Goal: Information Seeking & Learning: Learn about a topic

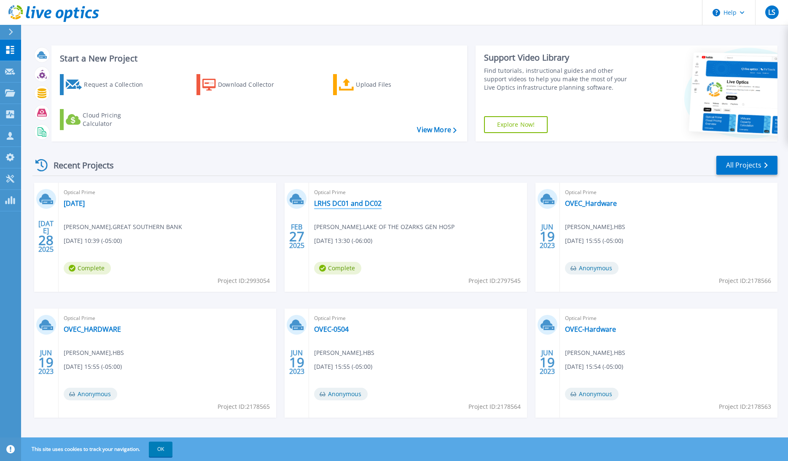
click at [334, 202] on link "LRHS DC01 and DC02" at bounding box center [347, 203] width 67 height 8
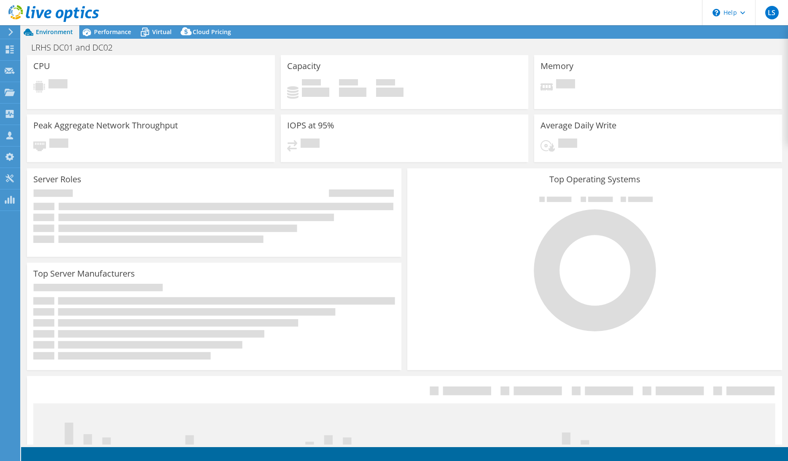
select select "USD"
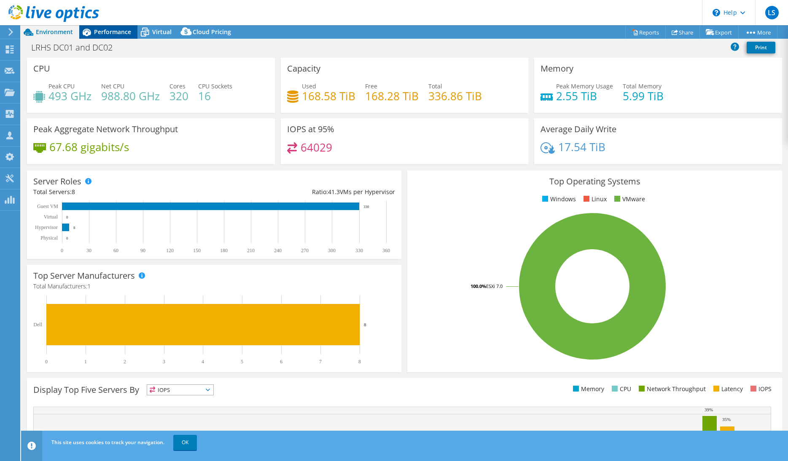
click at [100, 30] on span "Performance" at bounding box center [112, 32] width 37 height 8
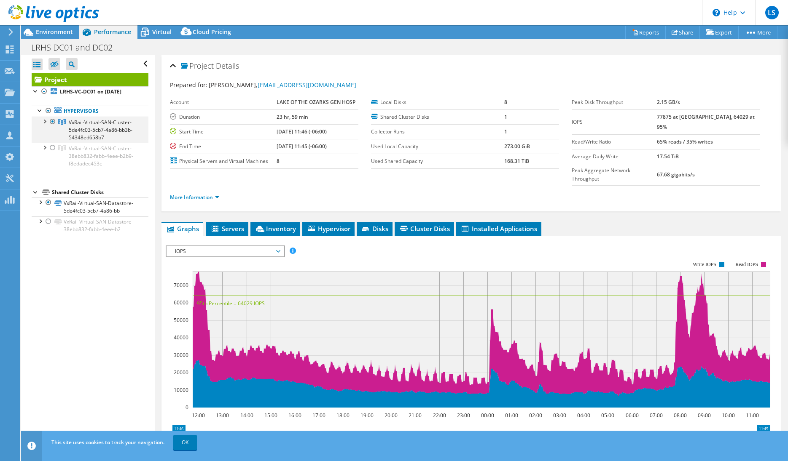
click at [44, 122] on div at bounding box center [44, 121] width 8 height 8
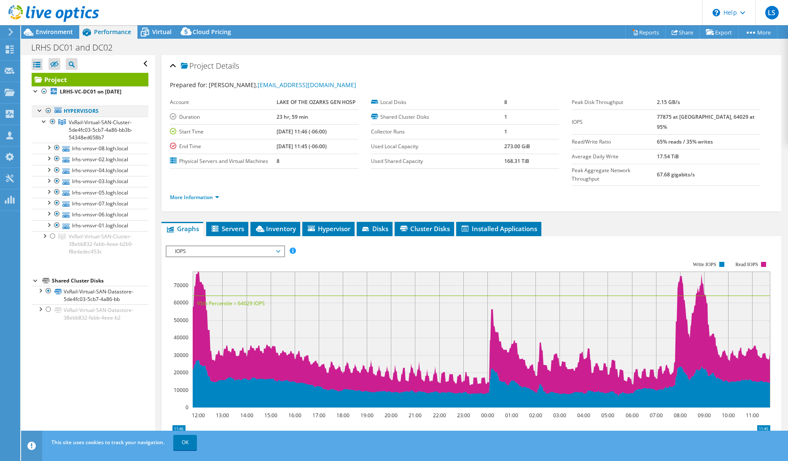
click at [41, 111] on div at bounding box center [40, 110] width 8 height 8
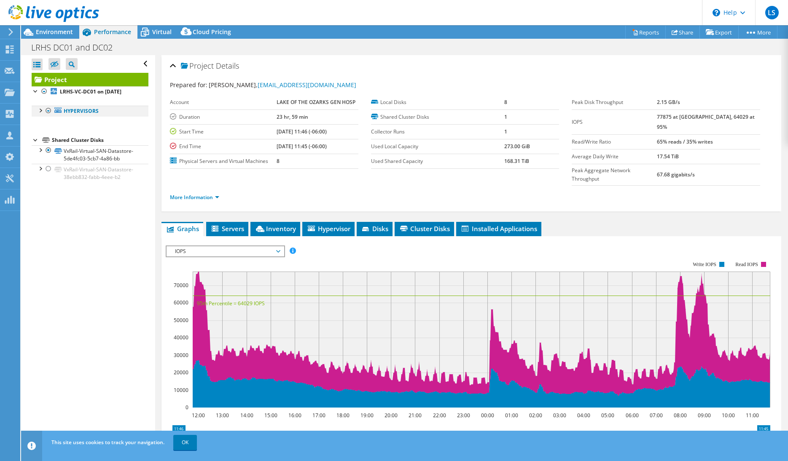
click at [40, 111] on div at bounding box center [40, 110] width 8 height 8
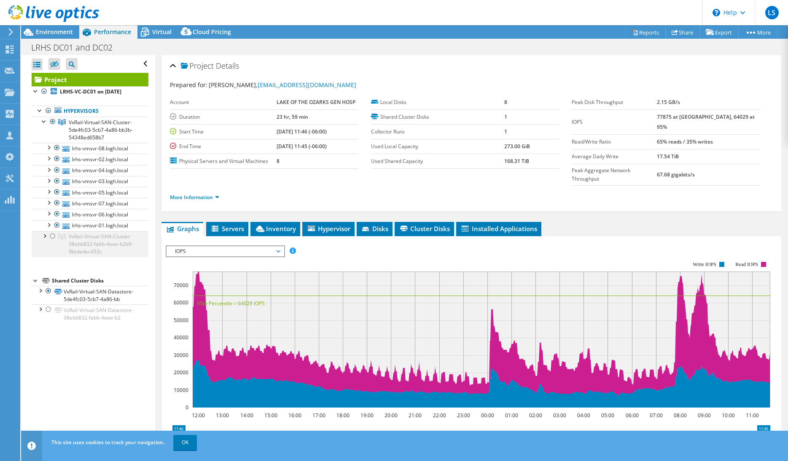
click at [52, 234] on div at bounding box center [52, 236] width 8 height 10
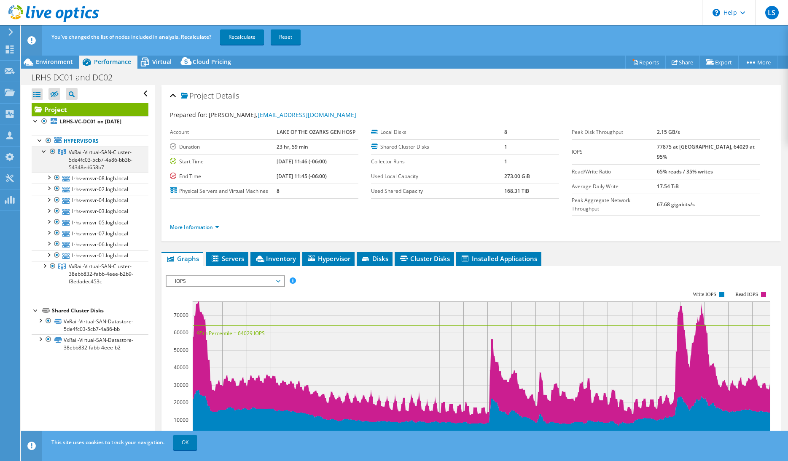
click at [54, 153] on div at bounding box center [52, 152] width 8 height 10
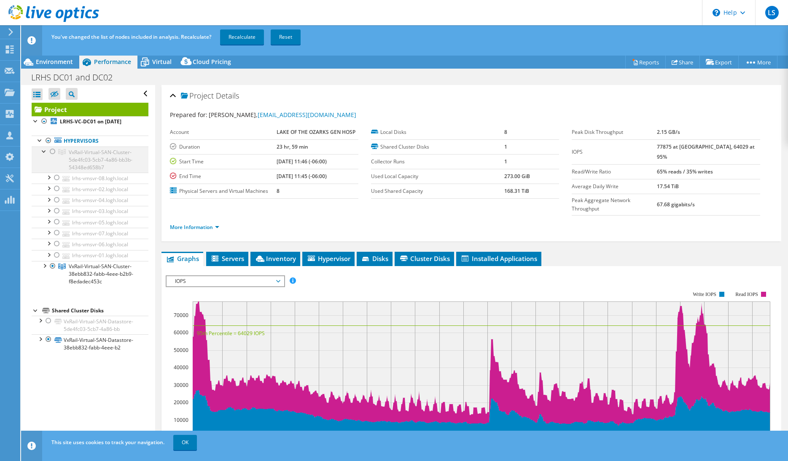
click at [43, 151] on div at bounding box center [44, 151] width 8 height 8
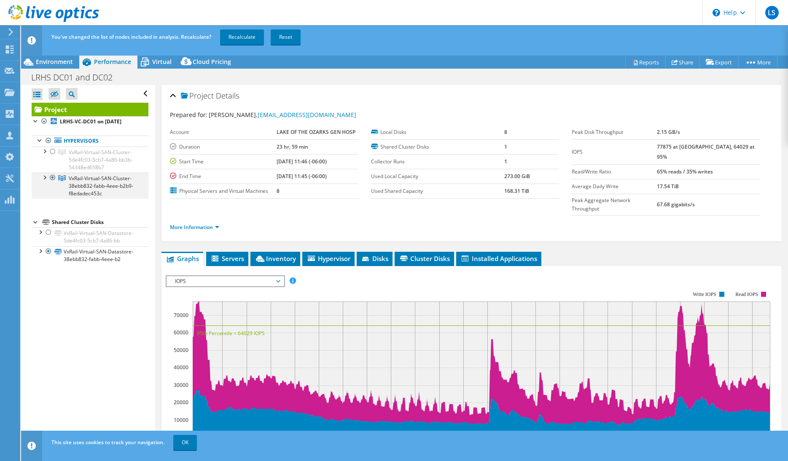
click at [46, 177] on div at bounding box center [44, 177] width 8 height 8
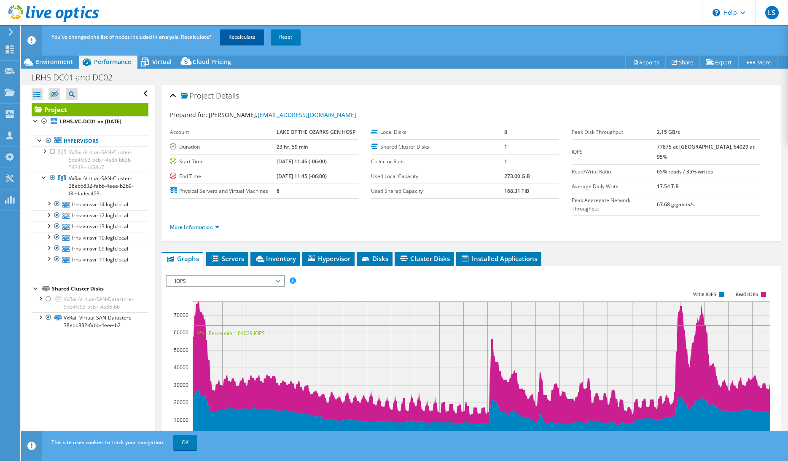
click at [235, 37] on link "Recalculate" at bounding box center [242, 36] width 44 height 15
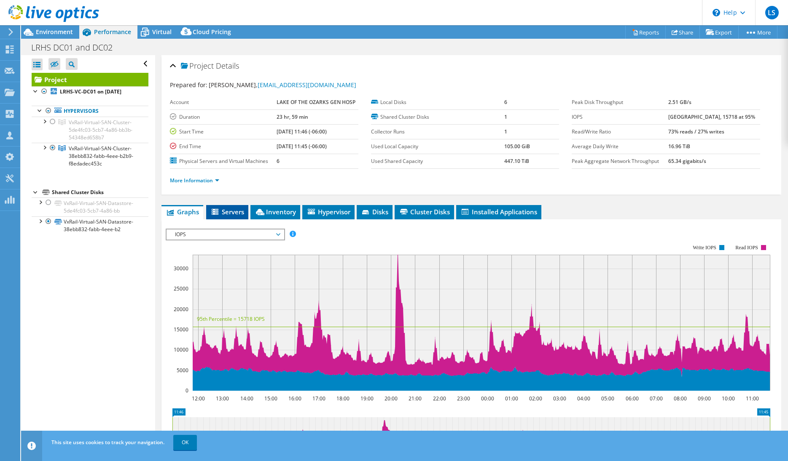
click at [236, 215] on span "Servers" at bounding box center [227, 212] width 34 height 8
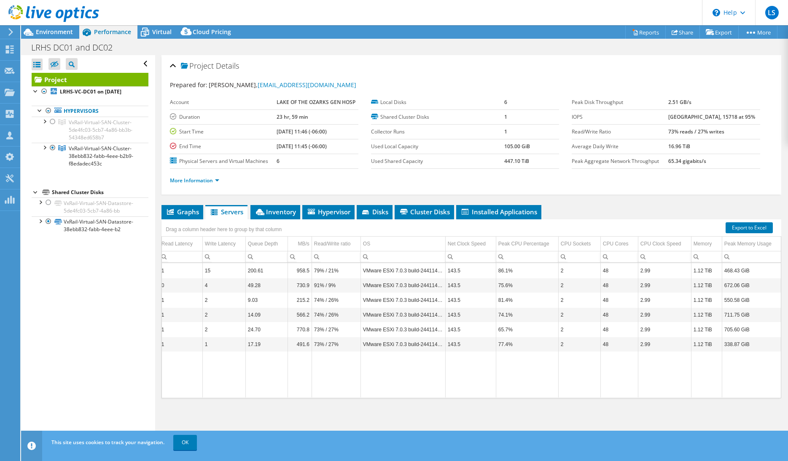
scroll to position [0, 220]
click at [183, 213] on span "Graphs" at bounding box center [182, 212] width 33 height 8
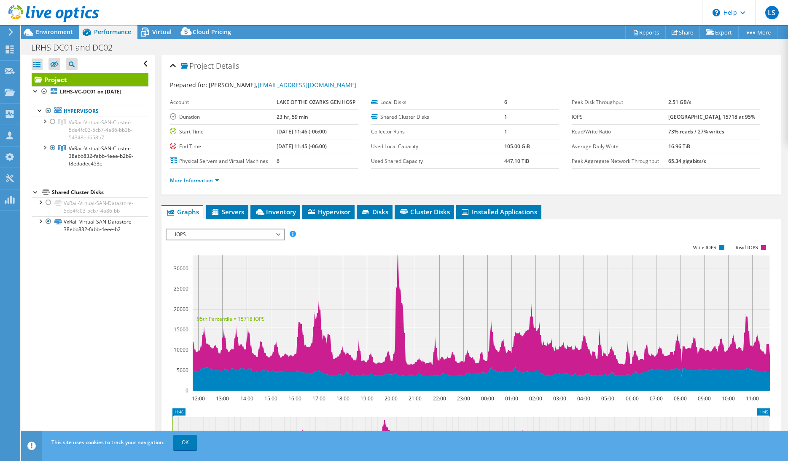
click at [272, 232] on span "IOPS" at bounding box center [225, 235] width 108 height 10
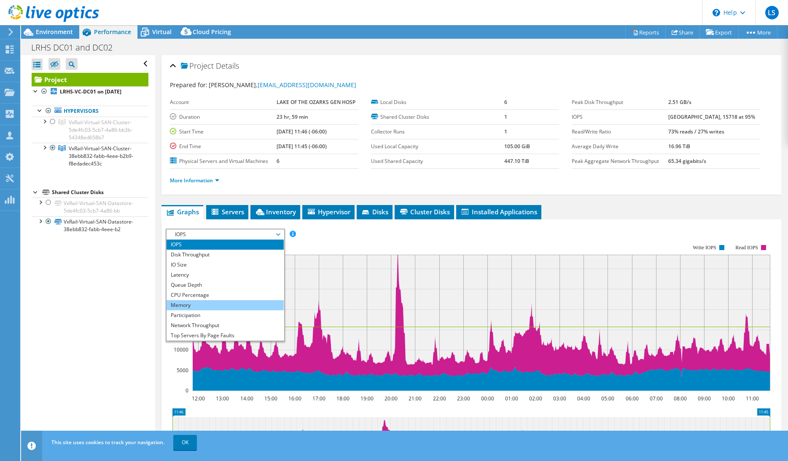
click at [208, 301] on li "Memory" at bounding box center [224, 305] width 117 height 10
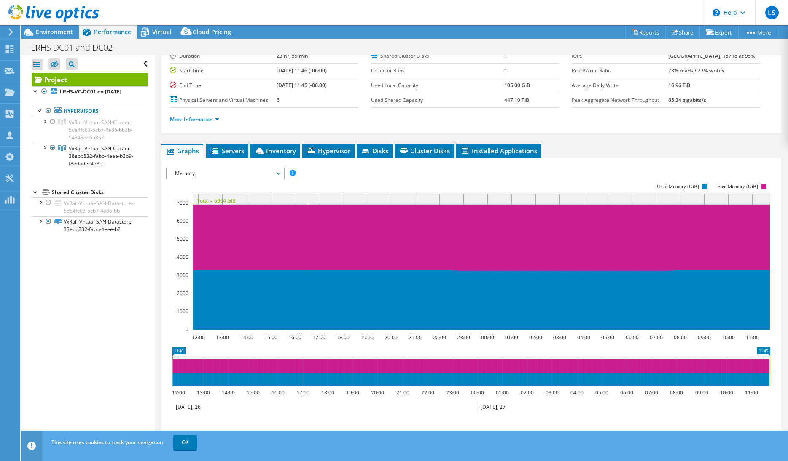
scroll to position [61, 0]
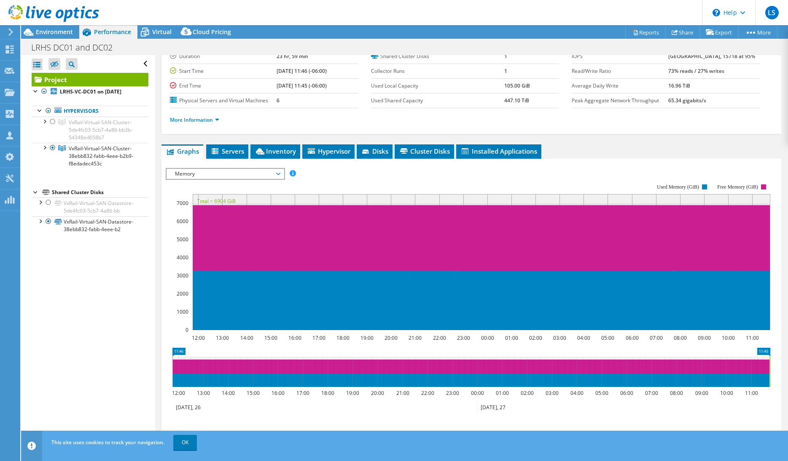
click at [265, 173] on span "Memory" at bounding box center [225, 174] width 108 height 10
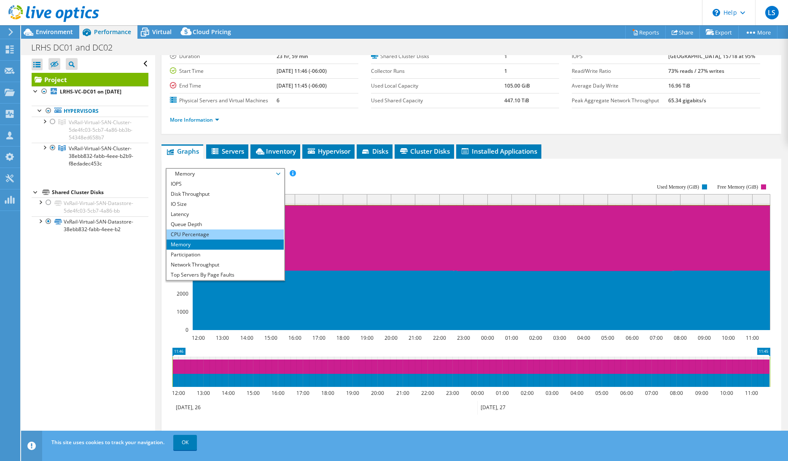
click at [207, 232] on li "CPU Percentage" at bounding box center [224, 235] width 117 height 10
